Goal: Download file/media

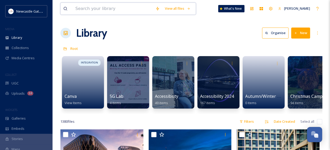
click at [106, 13] on input at bounding box center [113, 9] width 80 height 12
type input "bridge"
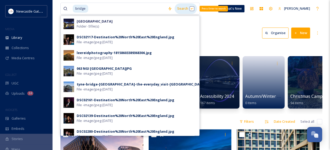
click at [187, 11] on div "Search Press Enter to search" at bounding box center [186, 8] width 22 height 10
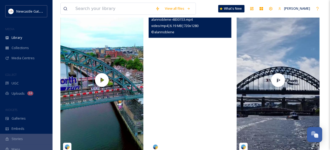
scroll to position [84, 0]
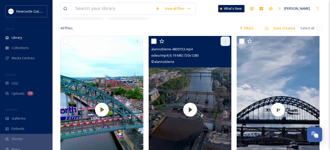
click at [227, 39] on icon at bounding box center [225, 41] width 4 height 4
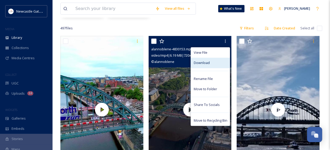
click at [207, 65] on div "Download" at bounding box center [210, 63] width 39 height 10
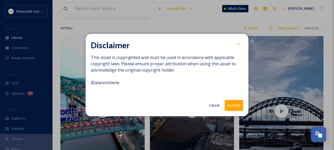
click at [231, 104] on button "Confirm" at bounding box center [234, 105] width 18 height 11
